Goal: Transaction & Acquisition: Purchase product/service

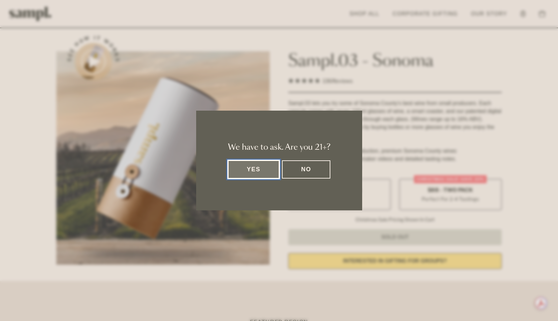
click at [248, 169] on button "Yes" at bounding box center [254, 169] width 52 height 18
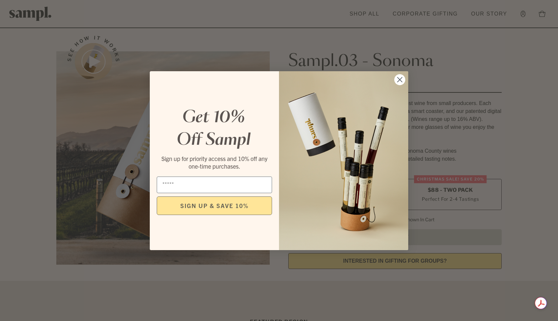
click at [402, 77] on icon "Close dialog" at bounding box center [400, 79] width 5 height 5
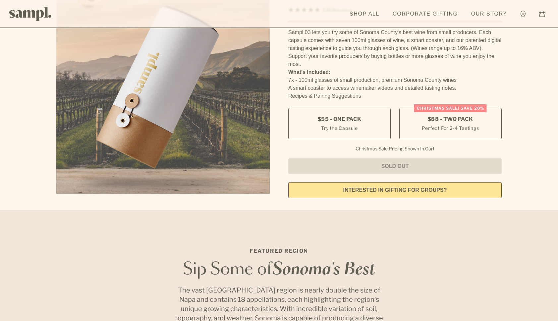
scroll to position [72, 0]
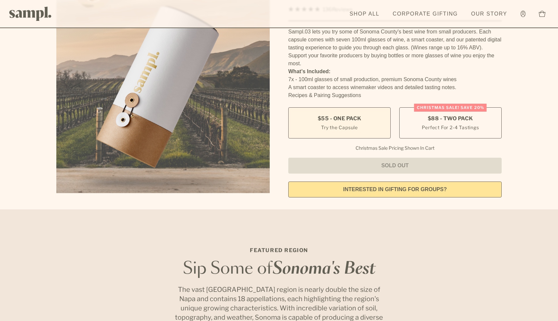
click at [316, 120] on label "$55 - One Pack Try the Capsule" at bounding box center [339, 122] width 102 height 31
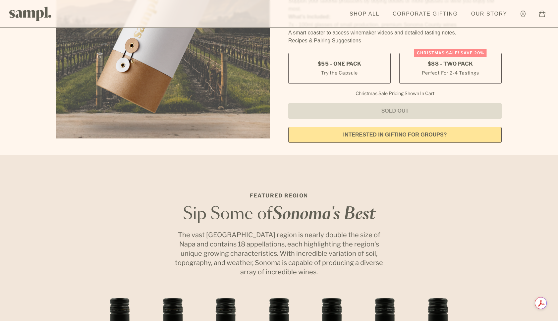
scroll to position [0, 0]
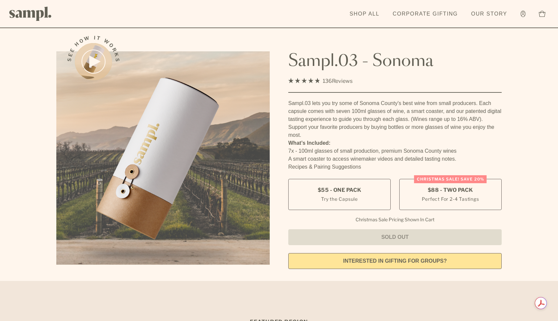
click at [33, 14] on img at bounding box center [30, 14] width 42 height 14
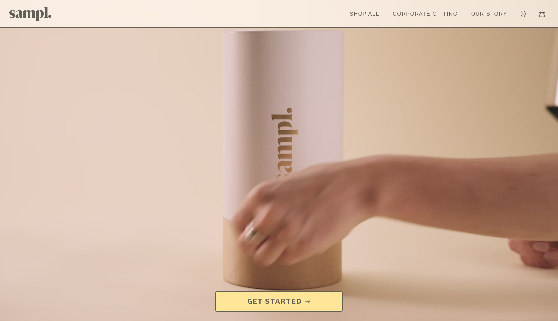
click at [277, 301] on span "Get Started" at bounding box center [274, 301] width 55 height 9
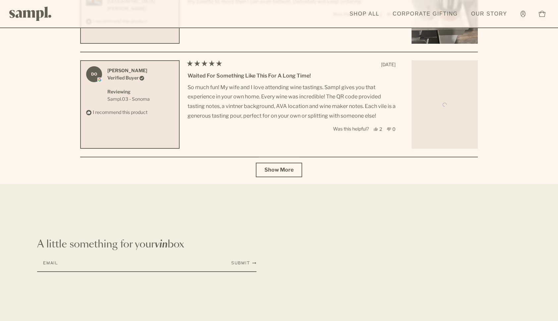
scroll to position [2383, 0]
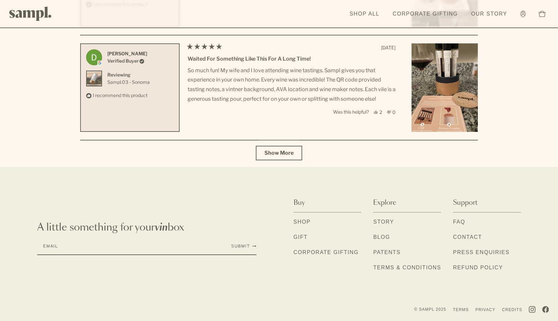
click at [457, 221] on link "FAQ" at bounding box center [459, 222] width 12 height 9
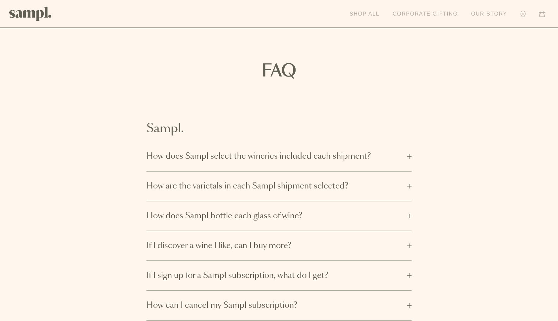
click at [368, 11] on link "Shop All" at bounding box center [364, 14] width 36 height 15
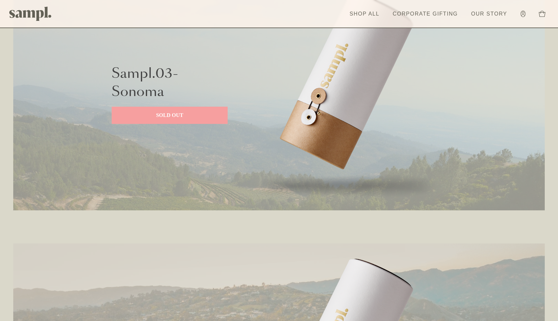
scroll to position [853, 0]
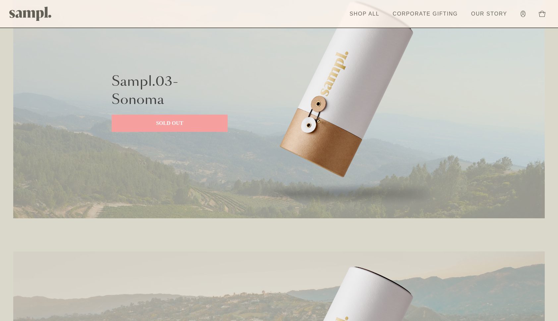
click at [143, 119] on p "SOLD OUT" at bounding box center [169, 123] width 103 height 8
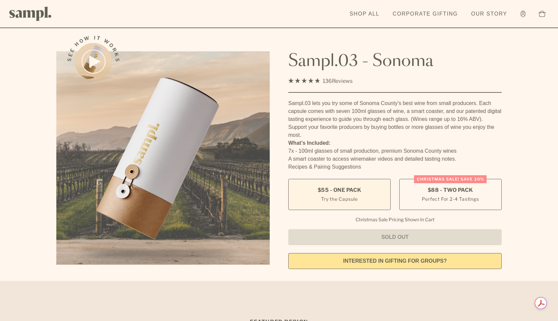
click at [344, 203] on label "$55 - One Pack Try the Capsule" at bounding box center [339, 194] width 102 height 31
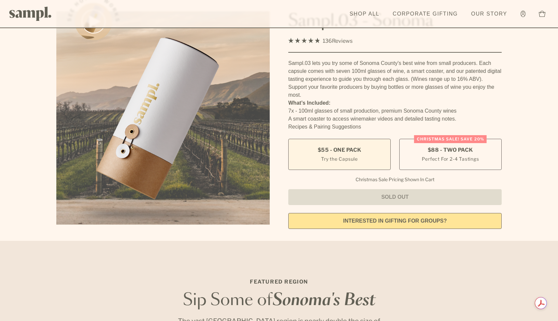
scroll to position [46, 0]
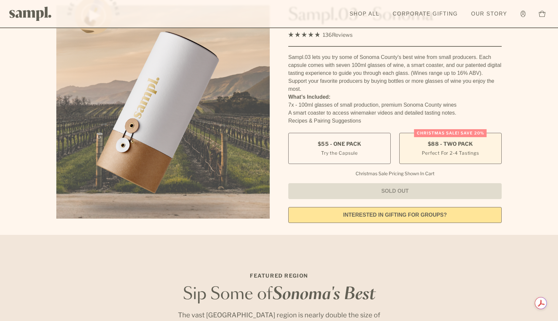
click at [443, 143] on span "$88 - Two Pack" at bounding box center [450, 143] width 45 height 7
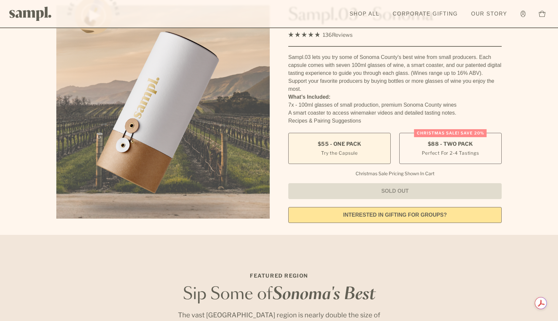
click at [344, 155] on small "Try the Capsule" at bounding box center [339, 152] width 37 height 7
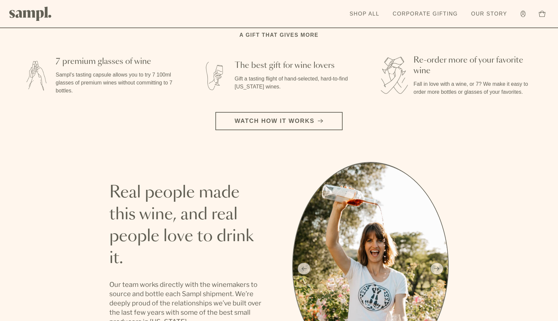
scroll to position [1154, 0]
